Goal: Navigation & Orientation: Find specific page/section

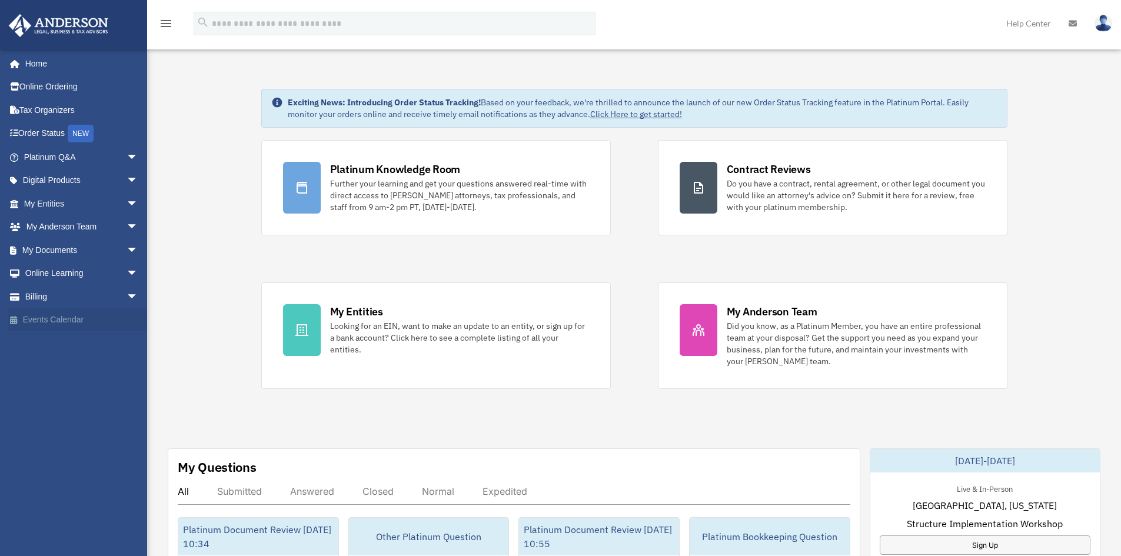
click at [52, 313] on link "Events Calendar" at bounding box center [82, 320] width 148 height 24
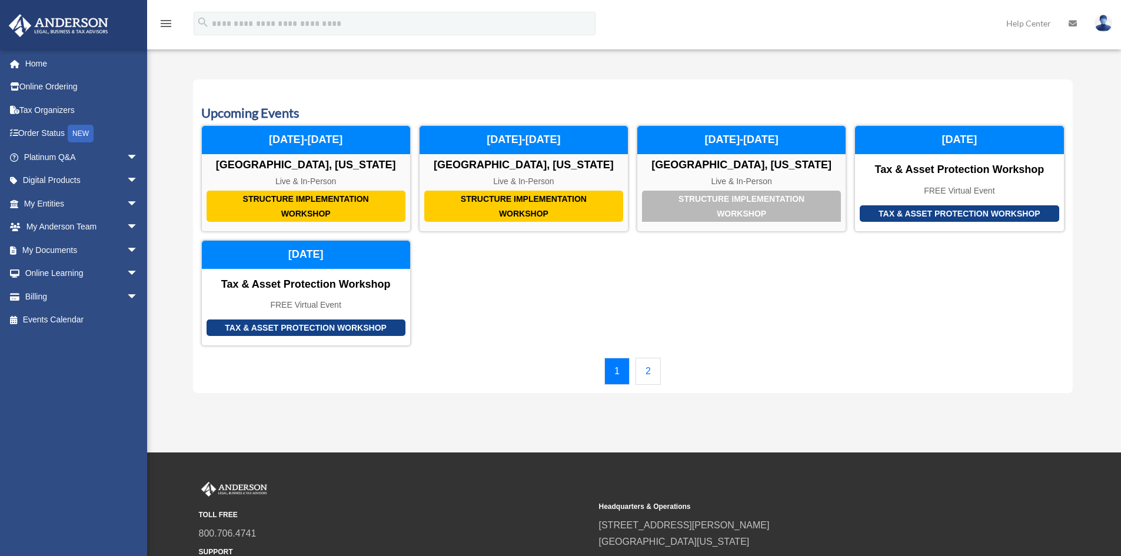
click at [653, 372] on link "2" at bounding box center [648, 371] width 25 height 27
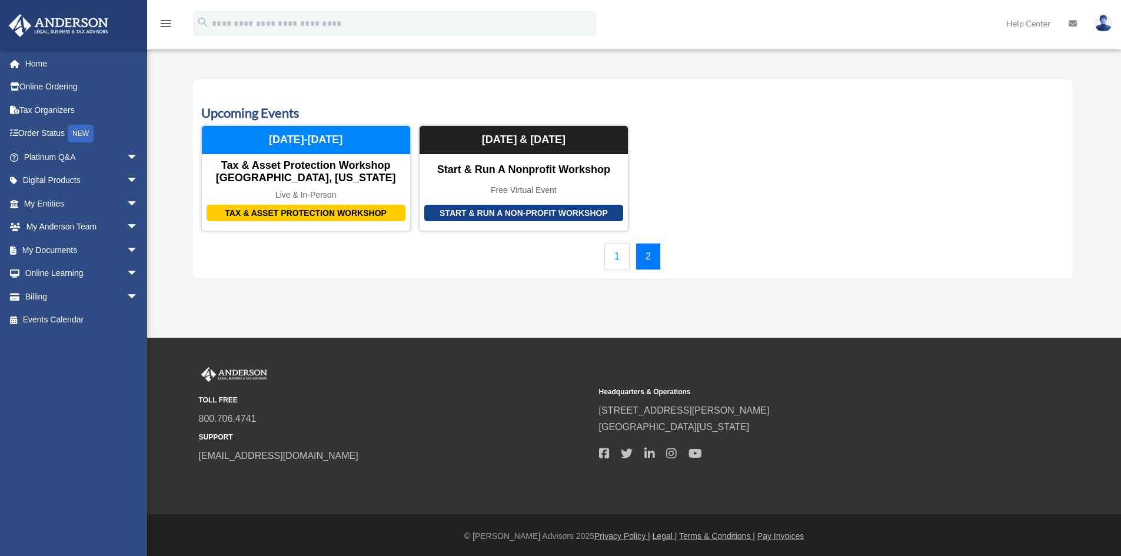
click at [163, 85] on div "Calendar [PERSON_NAME][EMAIL_ADDRESS][DOMAIN_NAME] Sign Out [PERSON_NAME][EMAIL…" at bounding box center [560, 169] width 1121 height 248
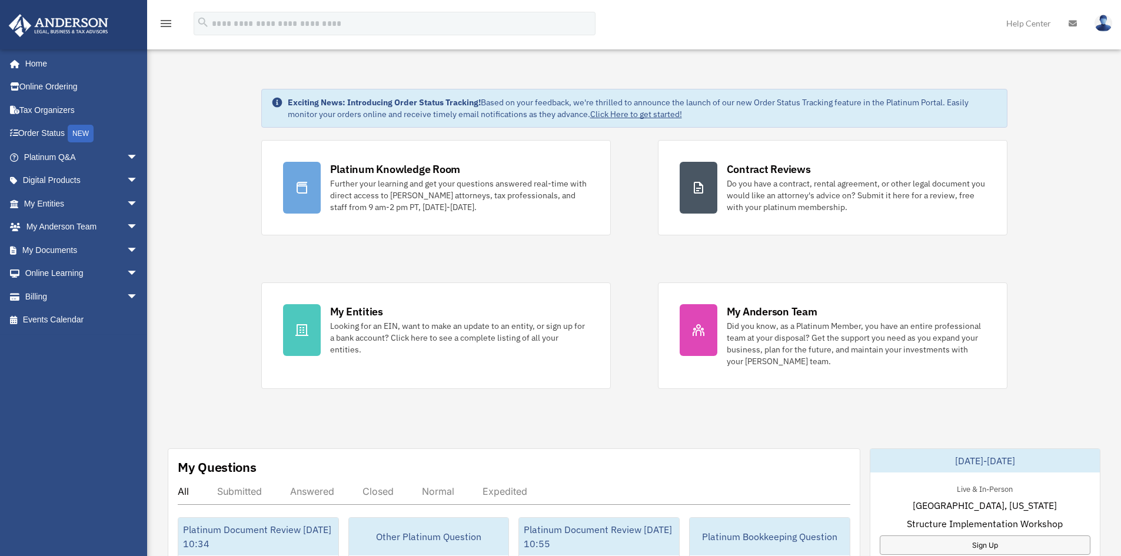
click at [1100, 26] on img at bounding box center [1103, 23] width 18 height 17
